Goal: Information Seeking & Learning: Learn about a topic

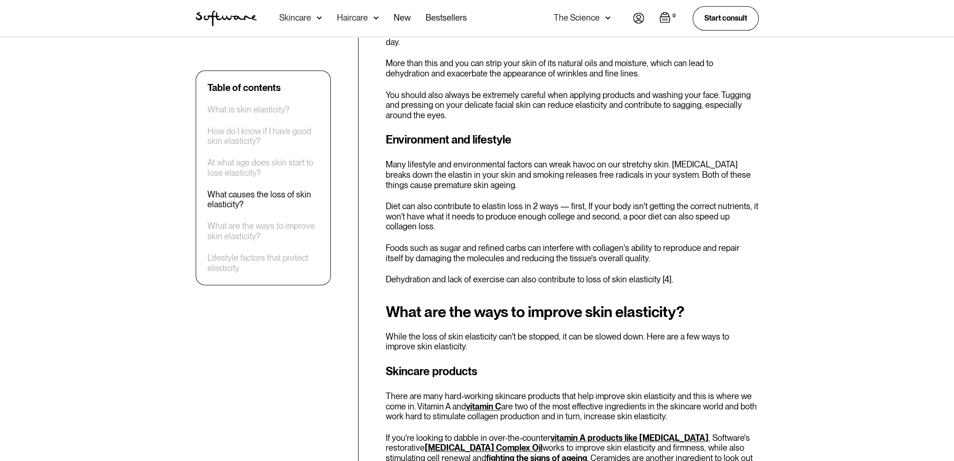
scroll to position [1548, 0]
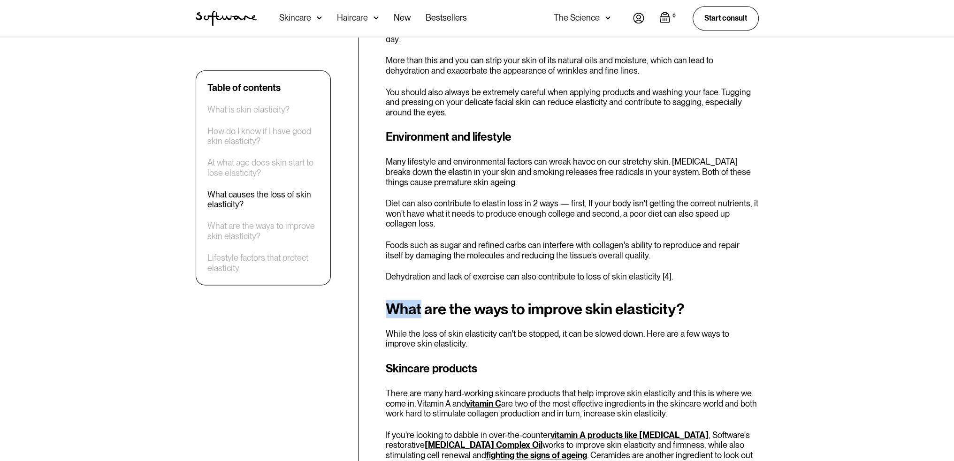
drag, startPoint x: 373, startPoint y: 274, endPoint x: 420, endPoint y: 273, distance: 46.9
drag, startPoint x: 388, startPoint y: 261, endPoint x: 461, endPoint y: 260, distance: 73.2
click at [461, 260] on div "Environment and lifestyle Many lifestyle and environmental factors can wreak ha…" at bounding box center [572, 205] width 373 height 153
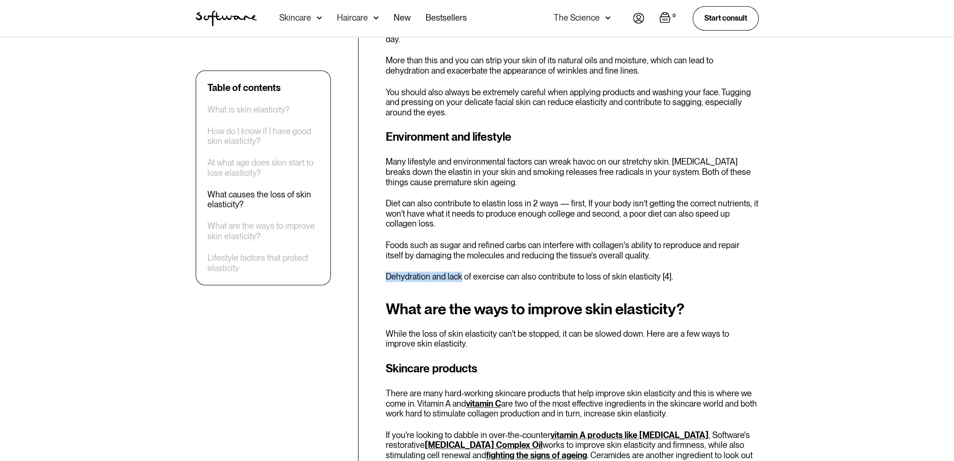
click at [461, 260] on div "Environment and lifestyle Many lifestyle and environmental factors can wreak ha…" at bounding box center [572, 205] width 373 height 153
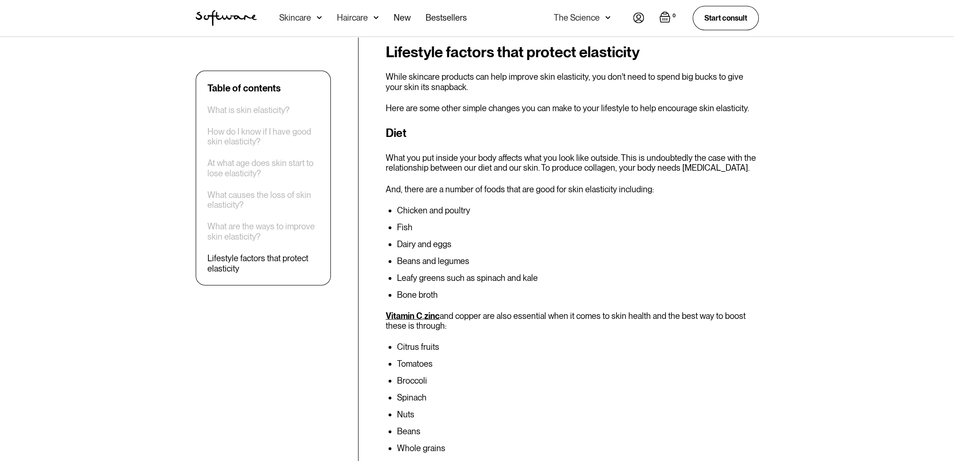
scroll to position [3190, 0]
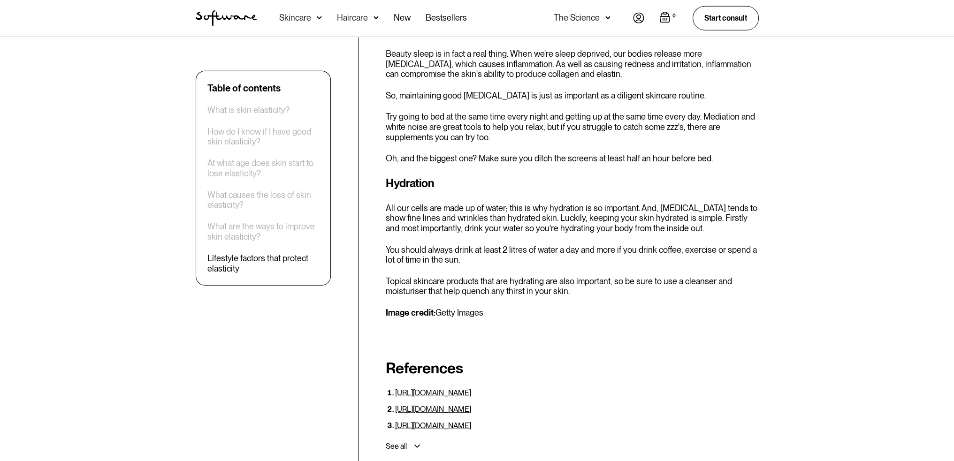
scroll to position [3472, 0]
